Goal: Information Seeking & Learning: Learn about a topic

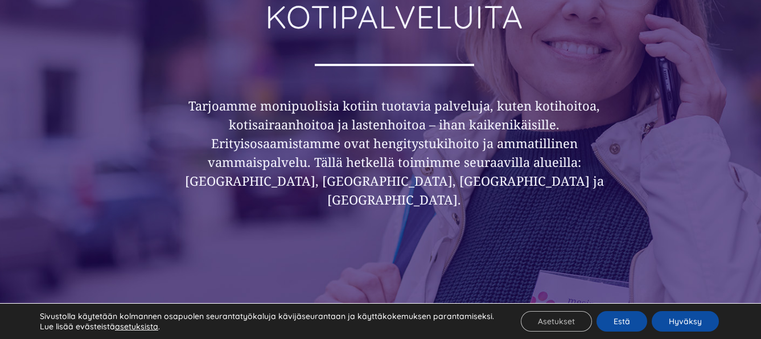
scroll to position [295, 0]
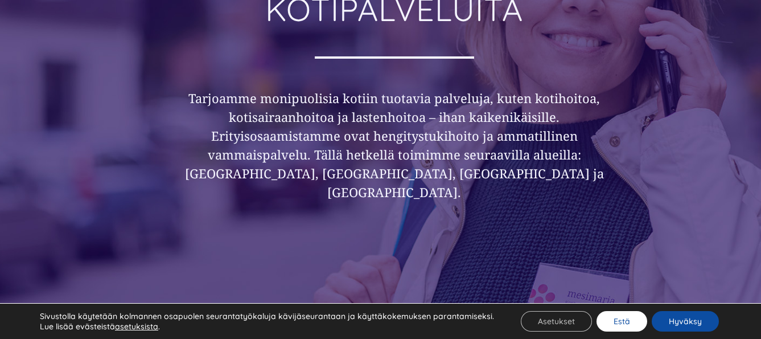
click at [617, 319] on button "Estä" at bounding box center [621, 321] width 51 height 20
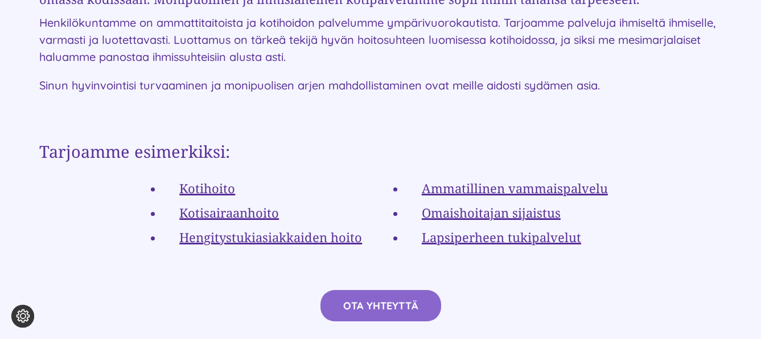
scroll to position [2092, 0]
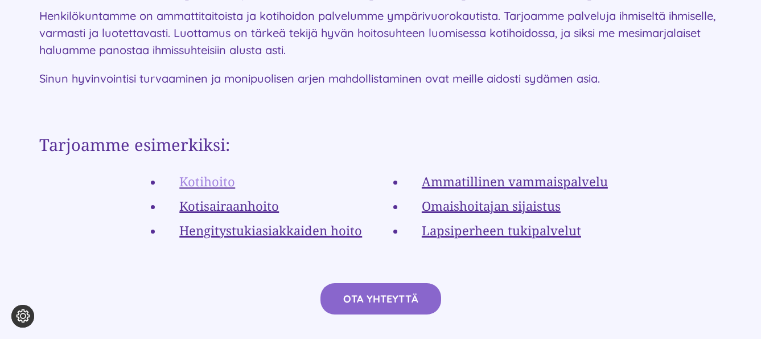
click at [211, 172] on link "Kotihoito" at bounding box center [207, 180] width 56 height 17
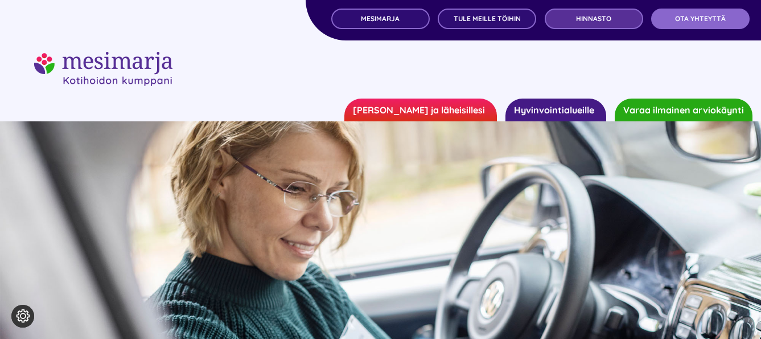
click at [592, 15] on span "Hinnasto" at bounding box center [593, 19] width 35 height 8
